Goal: Manage account settings

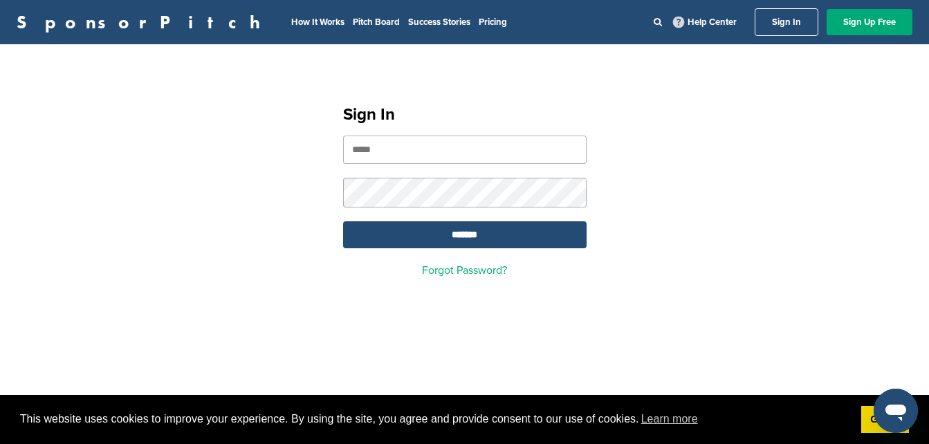
click at [394, 151] on input "email" at bounding box center [464, 150] width 243 height 28
type input "**********"
click at [460, 237] on input "*******" at bounding box center [464, 234] width 243 height 27
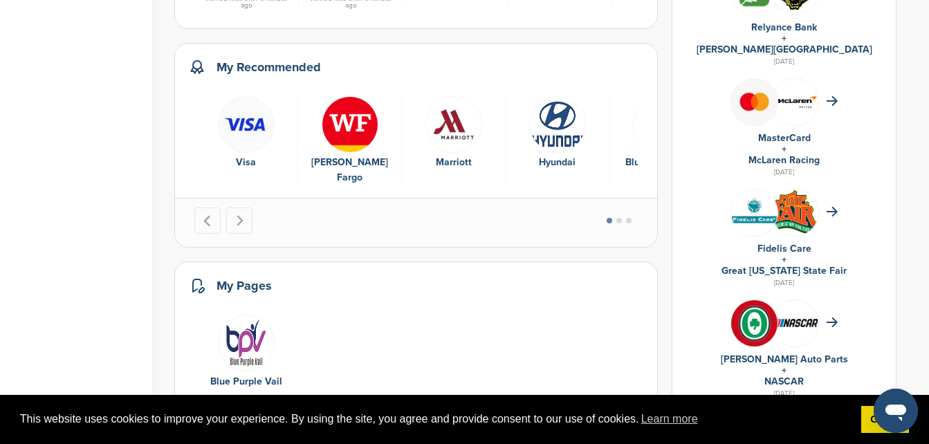
scroll to position [899, 0]
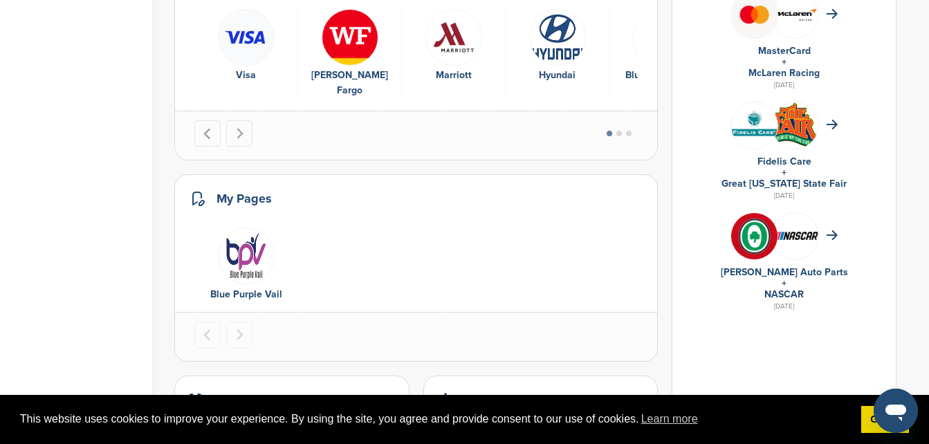
click at [247, 251] on img "1 of 1" at bounding box center [246, 256] width 57 height 57
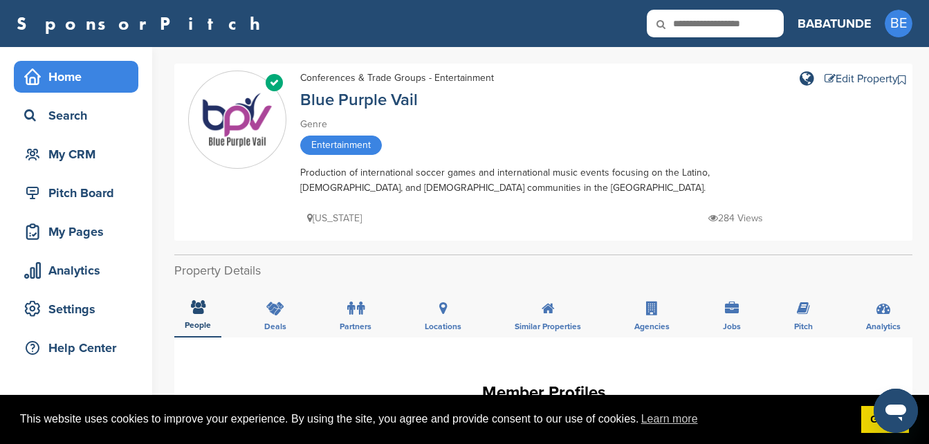
click at [69, 78] on div "Home" at bounding box center [80, 76] width 118 height 25
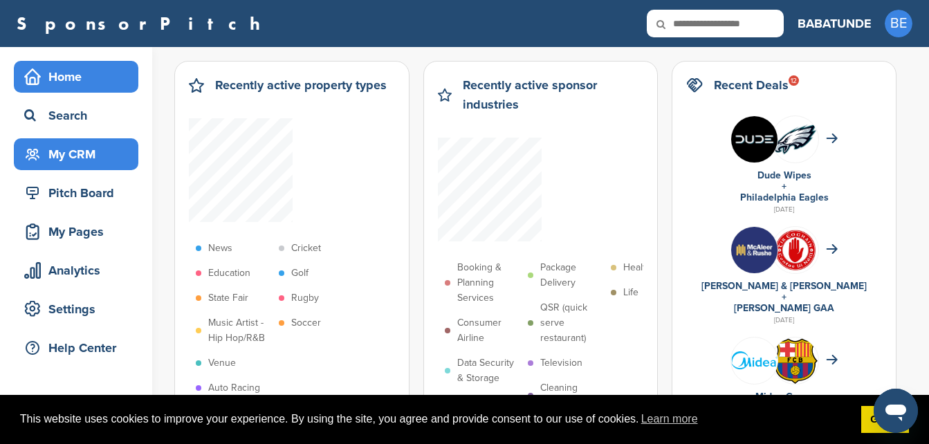
click at [70, 150] on div "My CRM" at bounding box center [80, 154] width 118 height 25
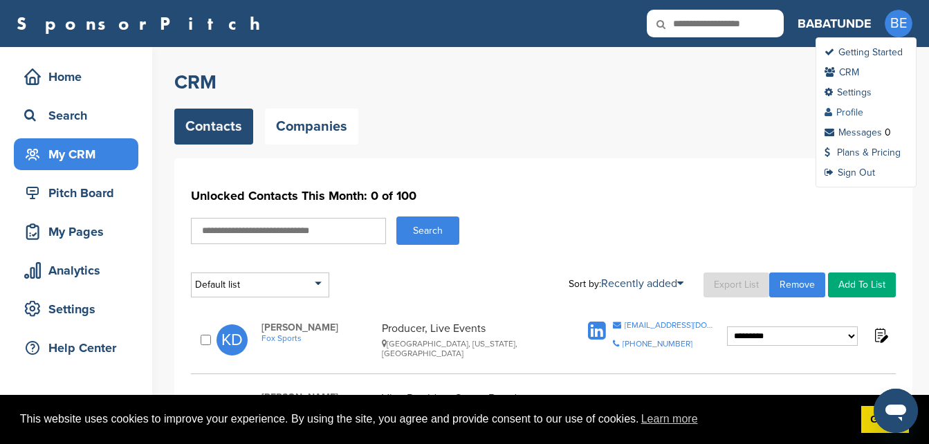
click at [847, 113] on link "Profile" at bounding box center [843, 112] width 39 height 12
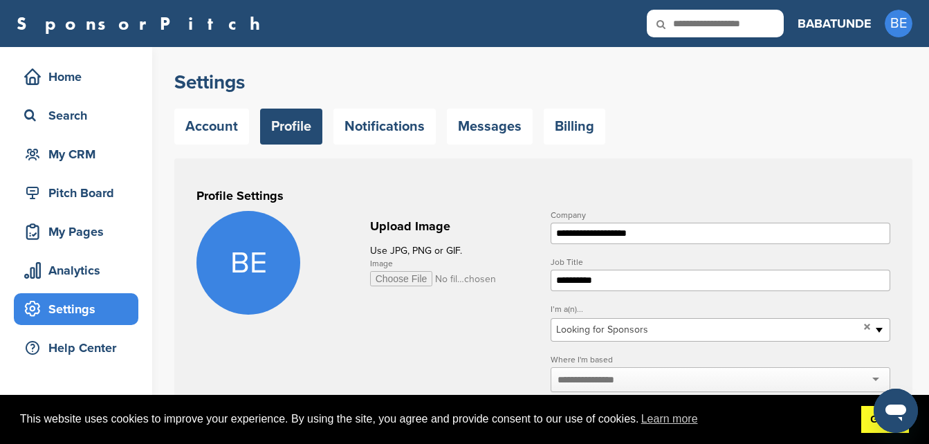
click at [862, 418] on link "Got it!" at bounding box center [885, 420] width 48 height 28
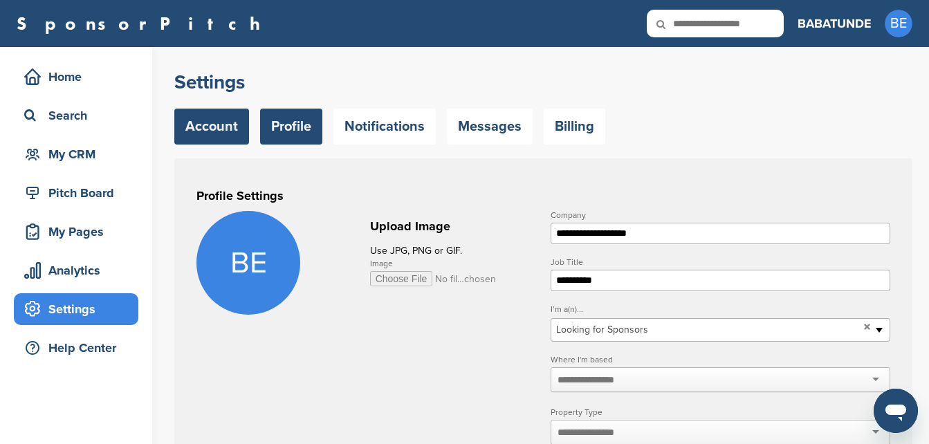
click at [210, 132] on link "Account" at bounding box center [211, 127] width 75 height 36
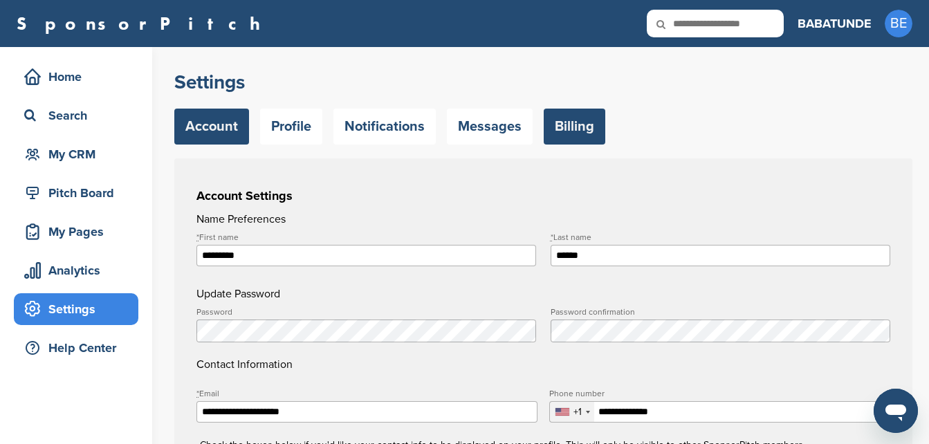
click at [571, 131] on link "Billing" at bounding box center [575, 127] width 62 height 36
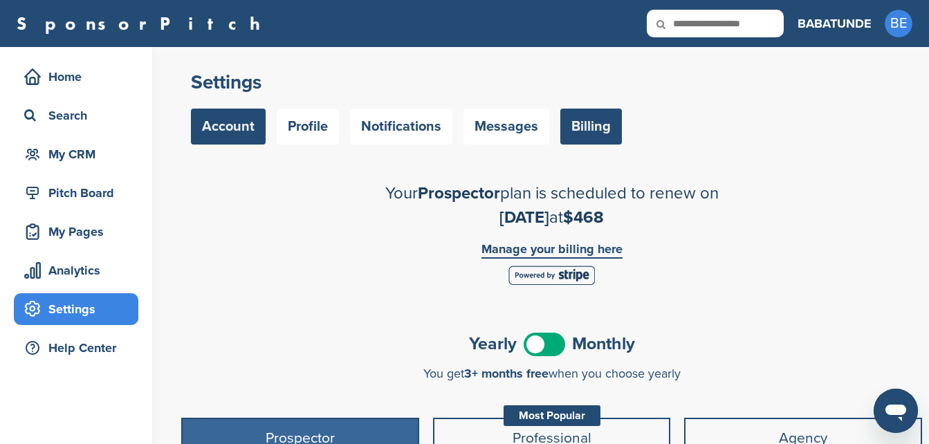
click at [219, 127] on link "Account" at bounding box center [228, 127] width 75 height 36
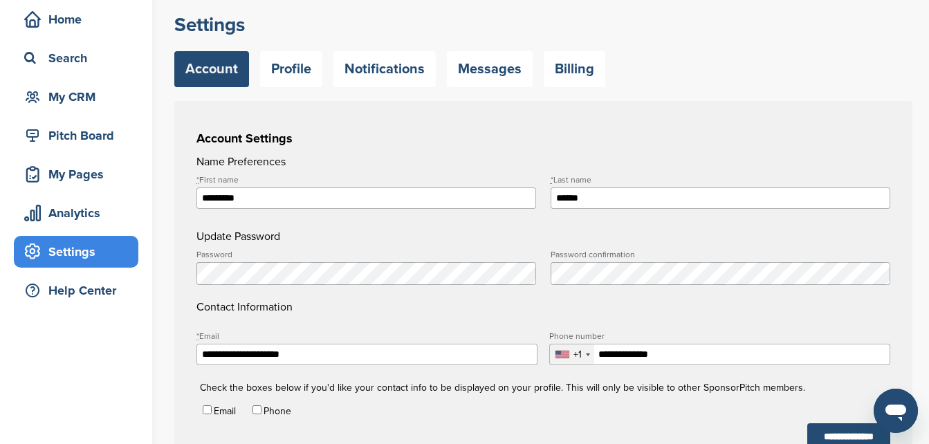
scroll to position [69, 0]
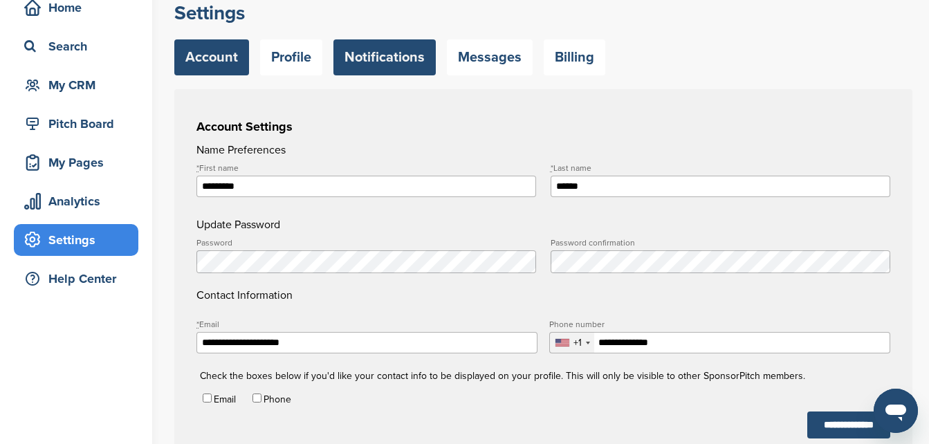
click at [387, 59] on link "Notifications" at bounding box center [384, 57] width 102 height 36
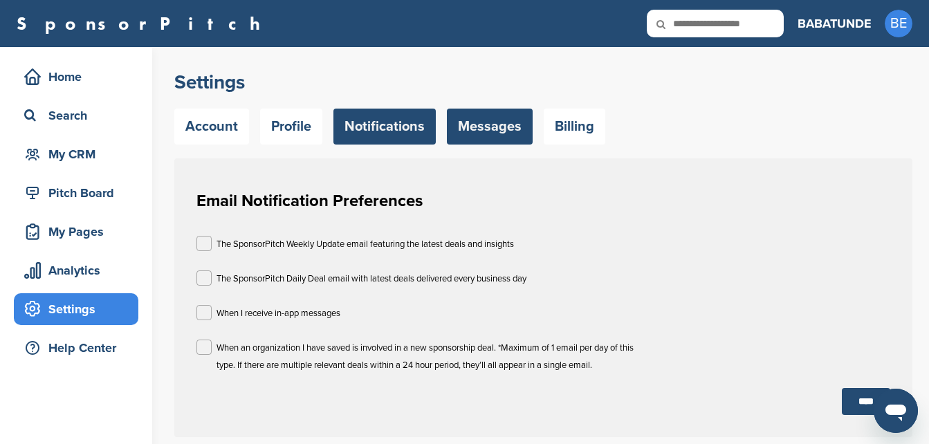
click at [486, 122] on link "Messages" at bounding box center [490, 127] width 86 height 36
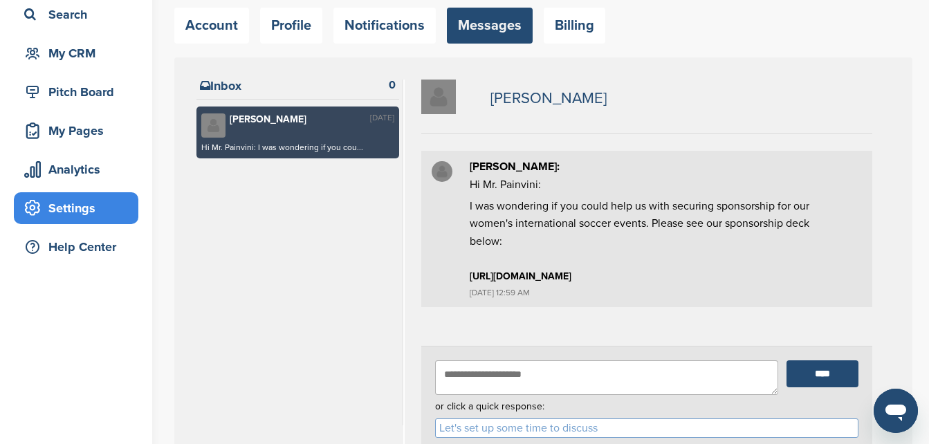
scroll to position [69, 0]
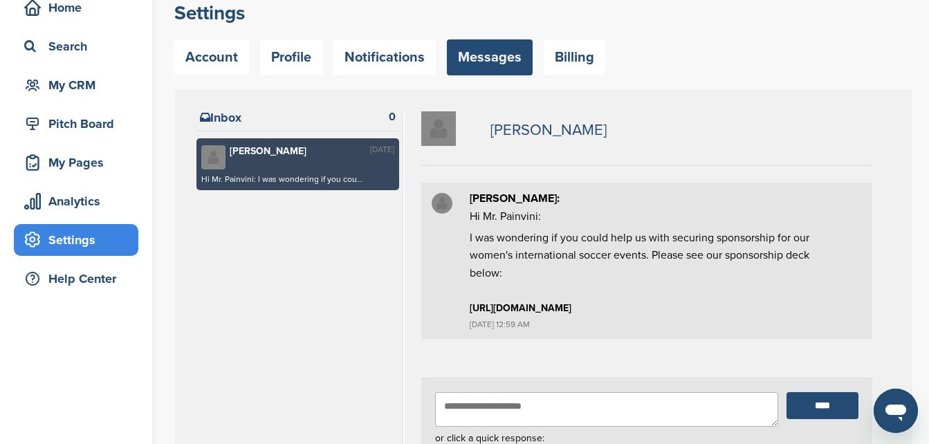
click at [281, 159] on p "Conrad Painvinl" at bounding box center [300, 158] width 140 height 26
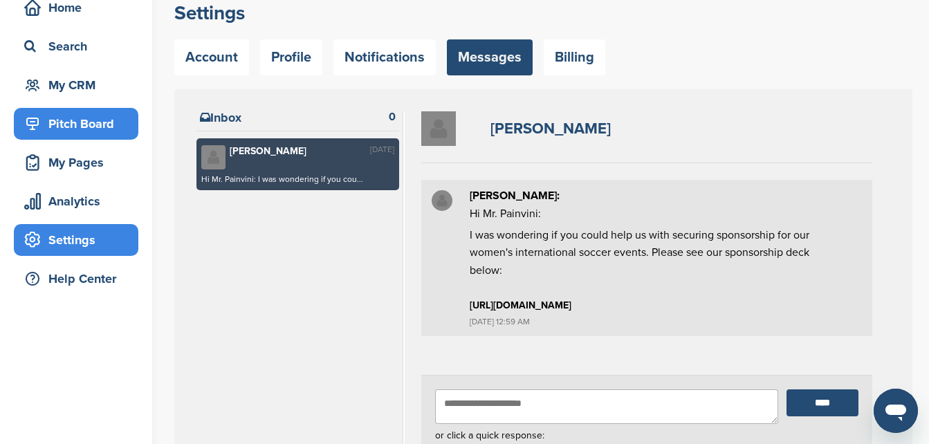
click at [77, 117] on div "Pitch Board" at bounding box center [80, 123] width 118 height 25
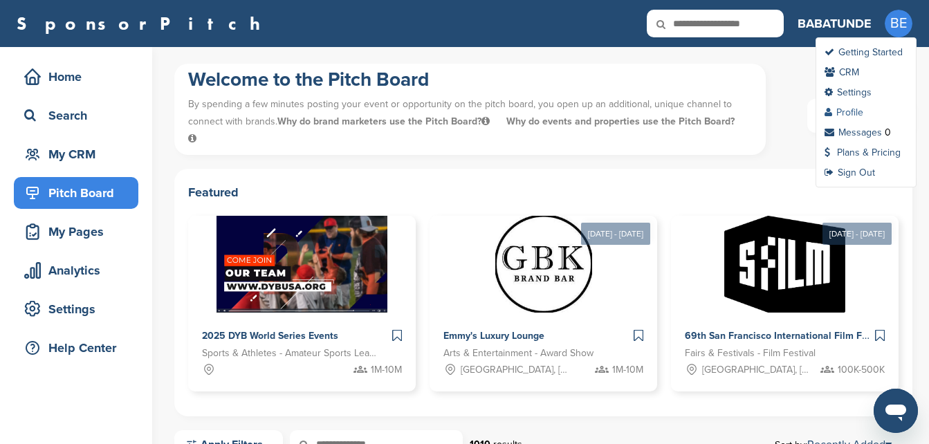
click at [853, 113] on link "Profile" at bounding box center [843, 112] width 39 height 12
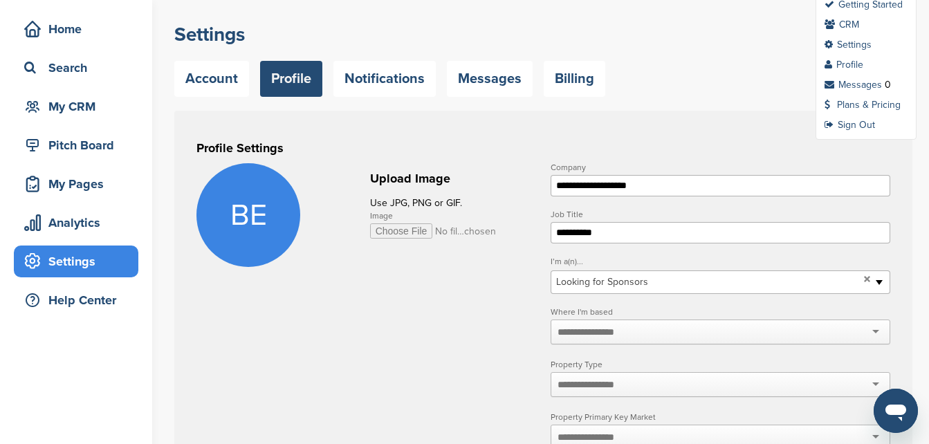
scroll to position [69, 0]
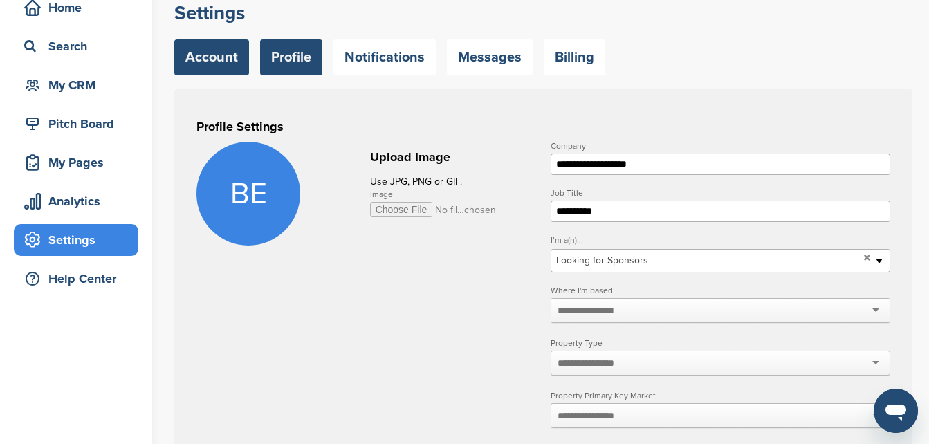
click at [222, 60] on link "Account" at bounding box center [211, 57] width 75 height 36
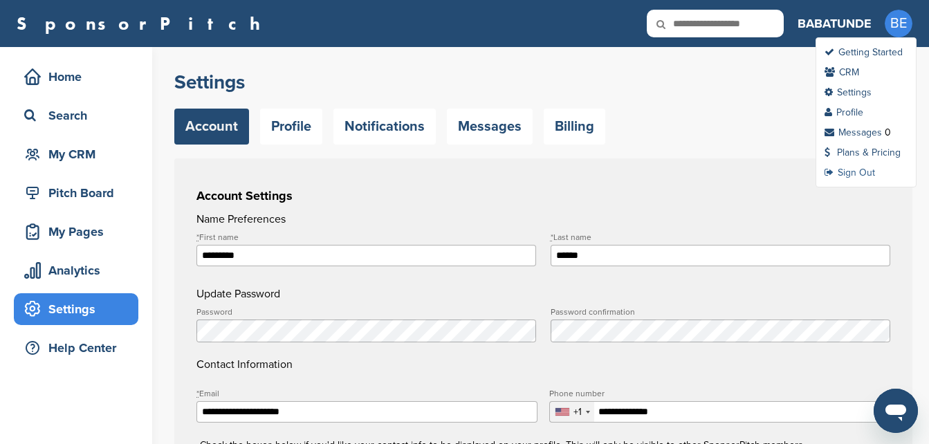
click at [853, 176] on link "Sign Out" at bounding box center [849, 173] width 50 height 12
